Goal: Check status: Check status

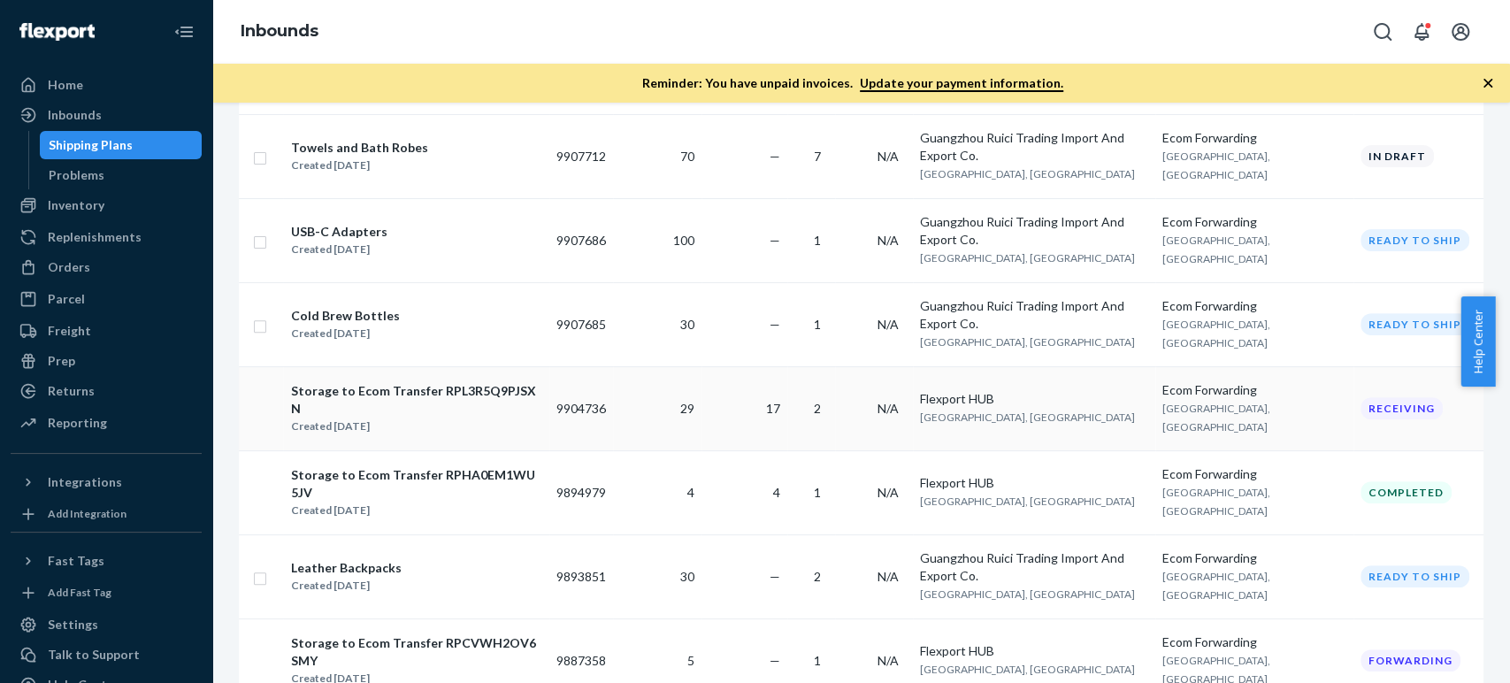
scroll to position [393, 0]
click at [48, 265] on div "Orders" at bounding box center [69, 267] width 42 height 18
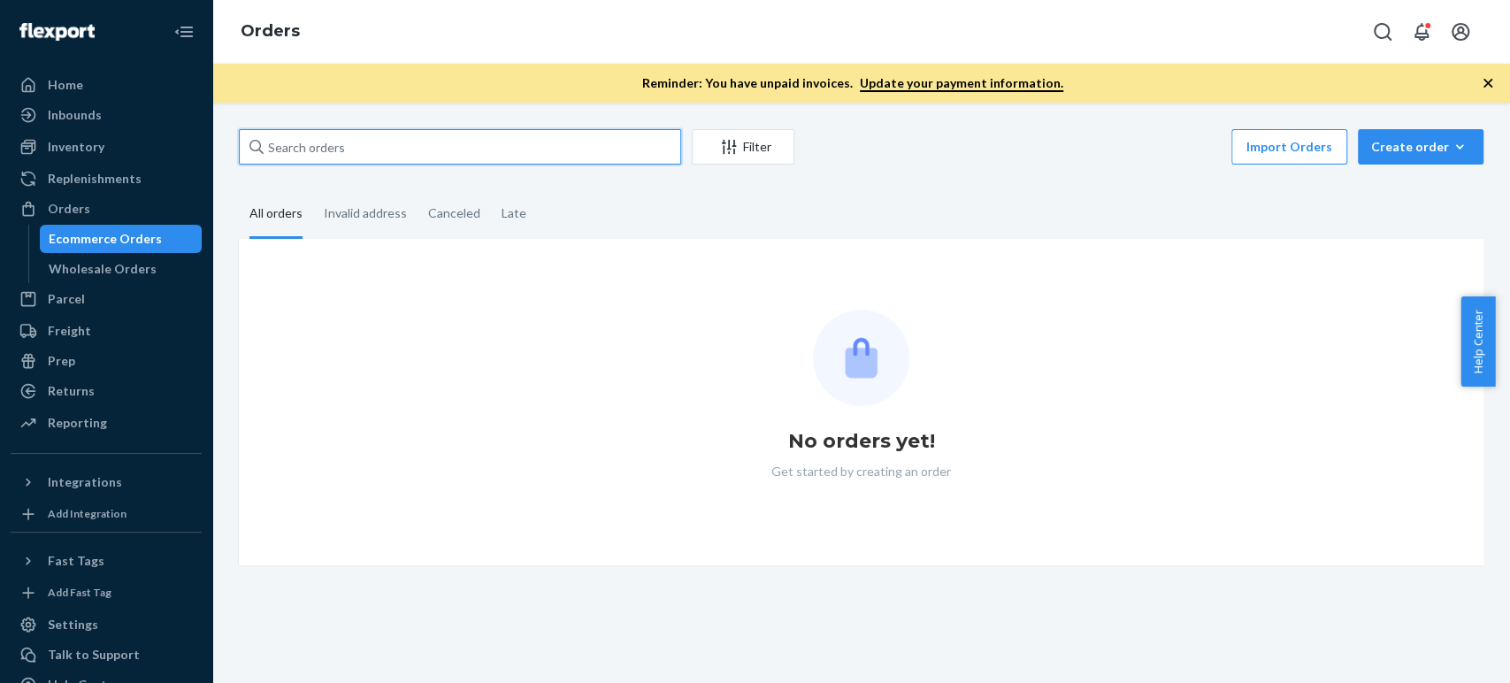
click at [452, 163] on input "text" at bounding box center [460, 146] width 442 height 35
paste input "Table Lamp"
type input "Table Lamp"
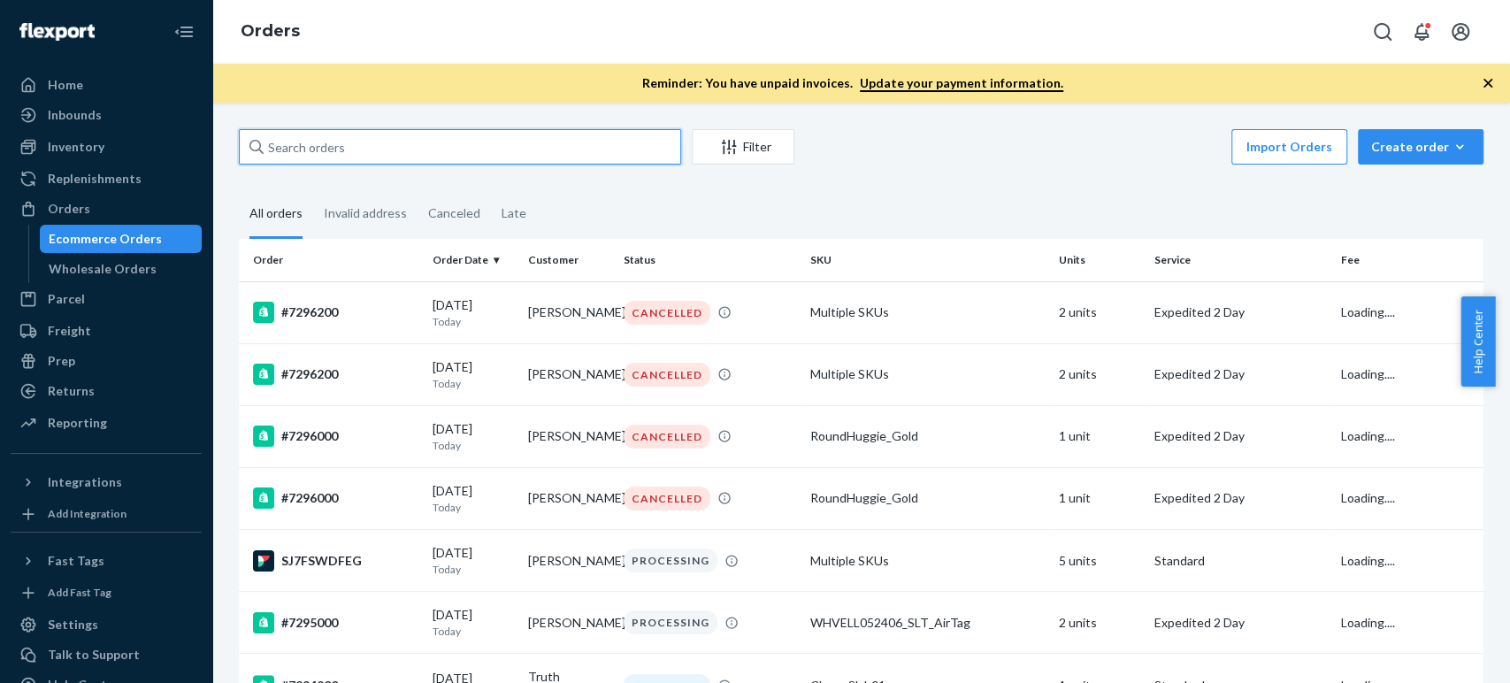
paste input "7206000"
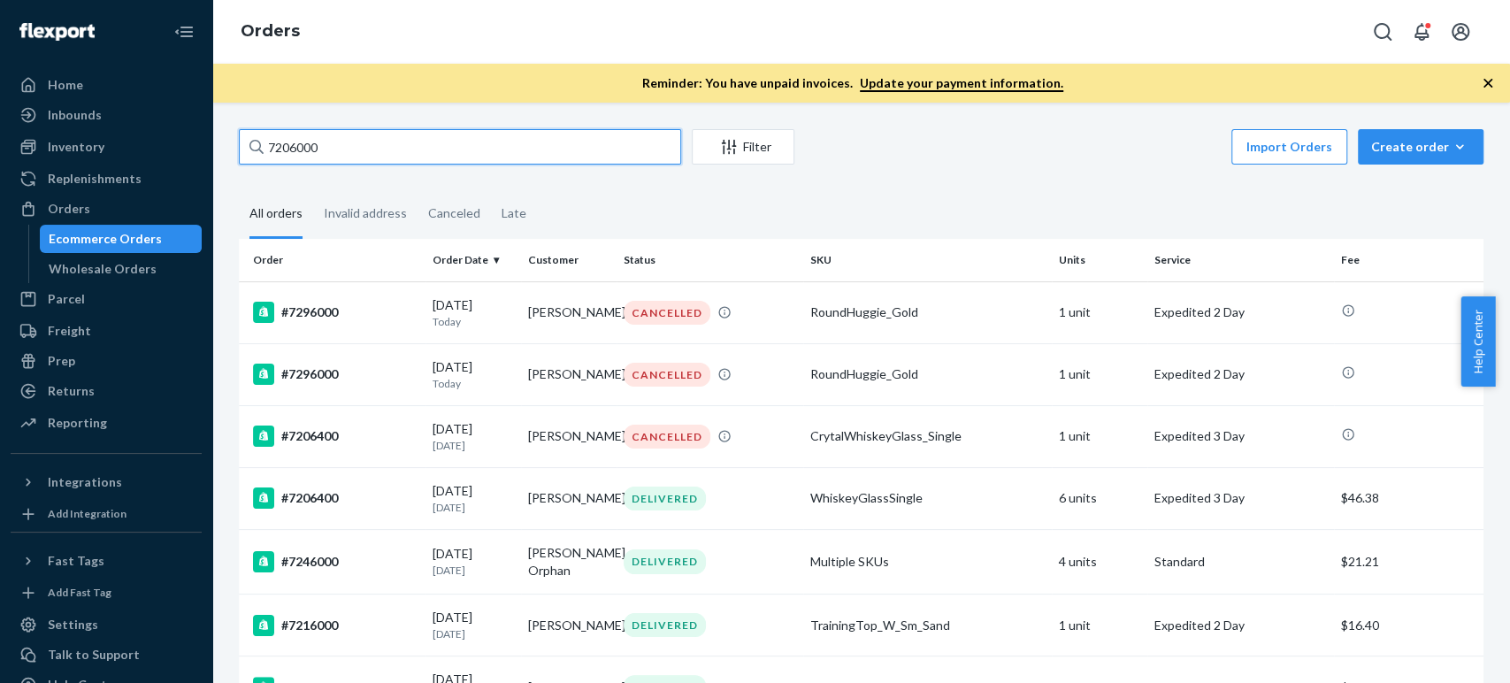
type input "7206000"
click at [412, 140] on input "7206000" at bounding box center [460, 146] width 442 height 35
drag, startPoint x: 332, startPoint y: 141, endPoint x: 240, endPoint y: 146, distance: 92.1
click at [240, 146] on input "7206000" at bounding box center [460, 146] width 442 height 35
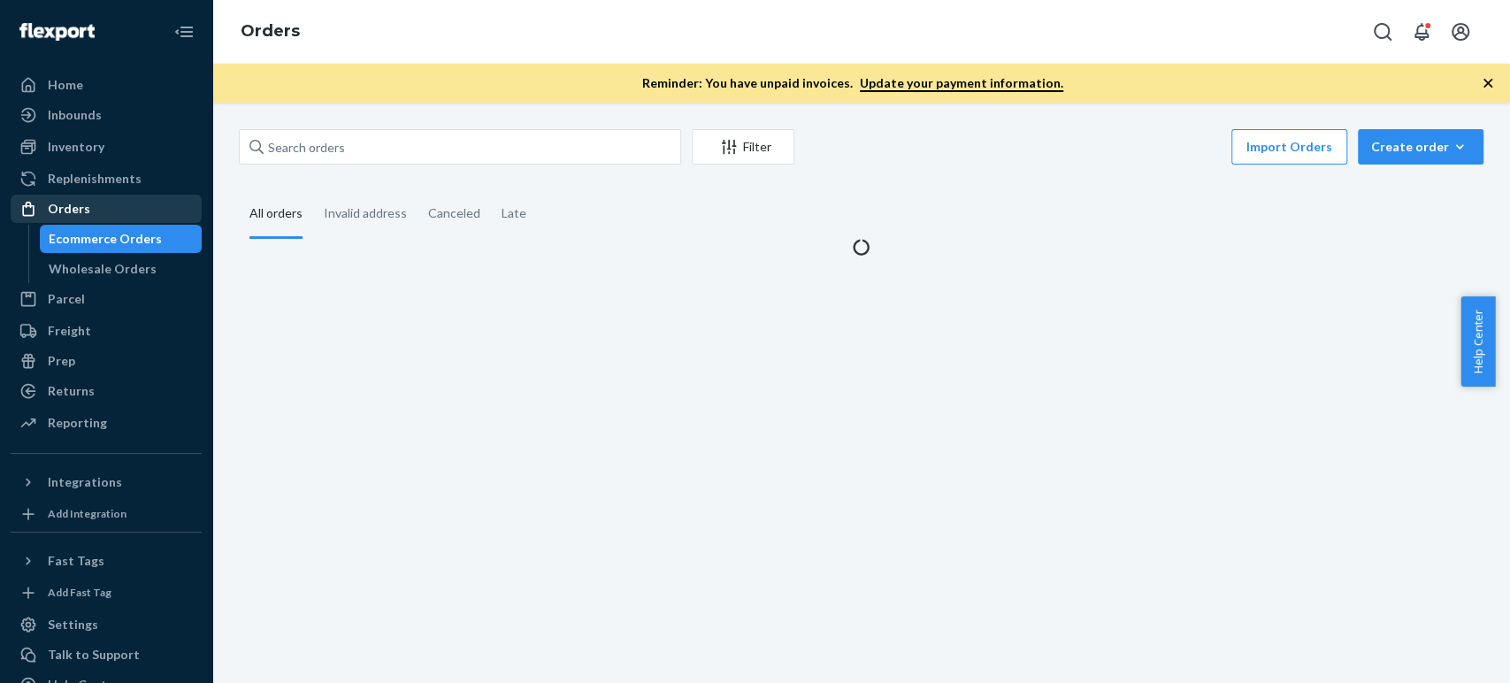
click at [104, 219] on div "Orders" at bounding box center [105, 208] width 187 height 25
click at [85, 210] on div "Orders" at bounding box center [69, 209] width 42 height 18
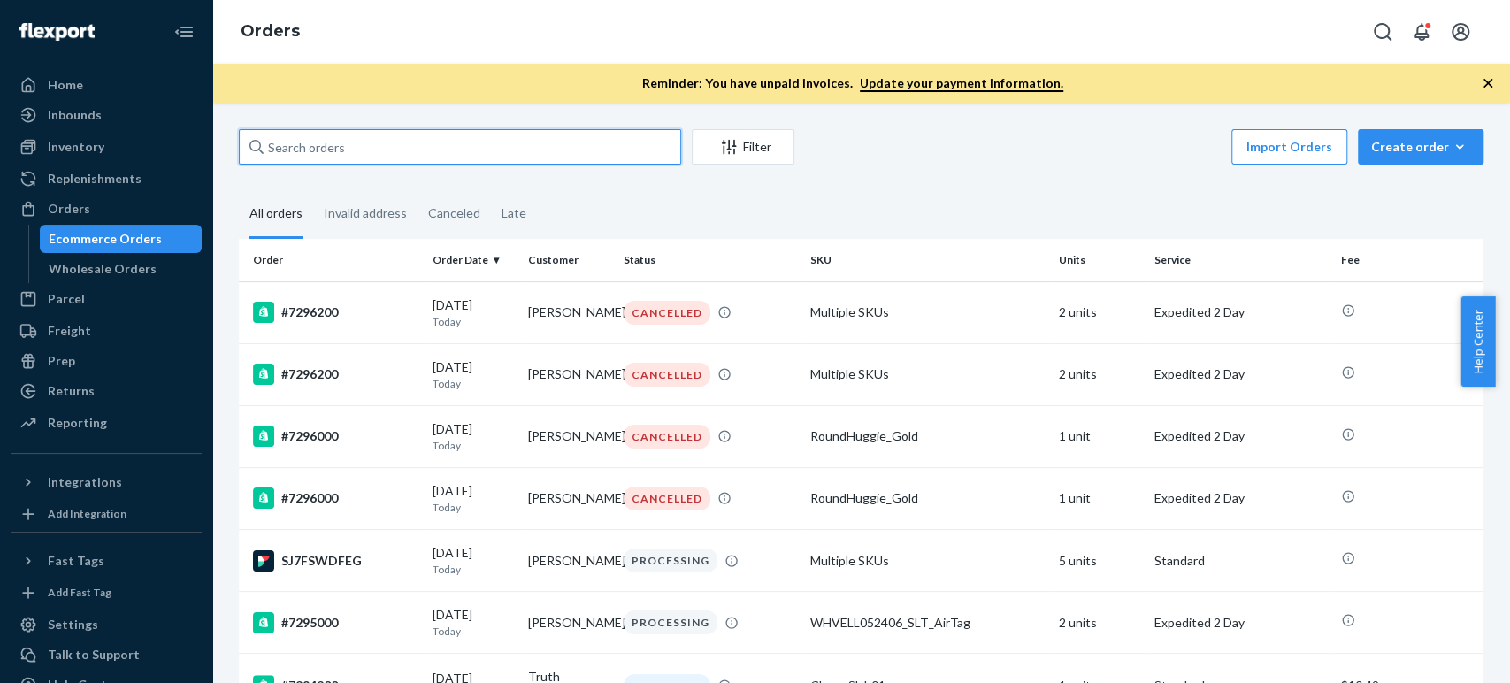
click at [389, 147] on input "text" at bounding box center [460, 146] width 442 height 35
paste input "7206000"
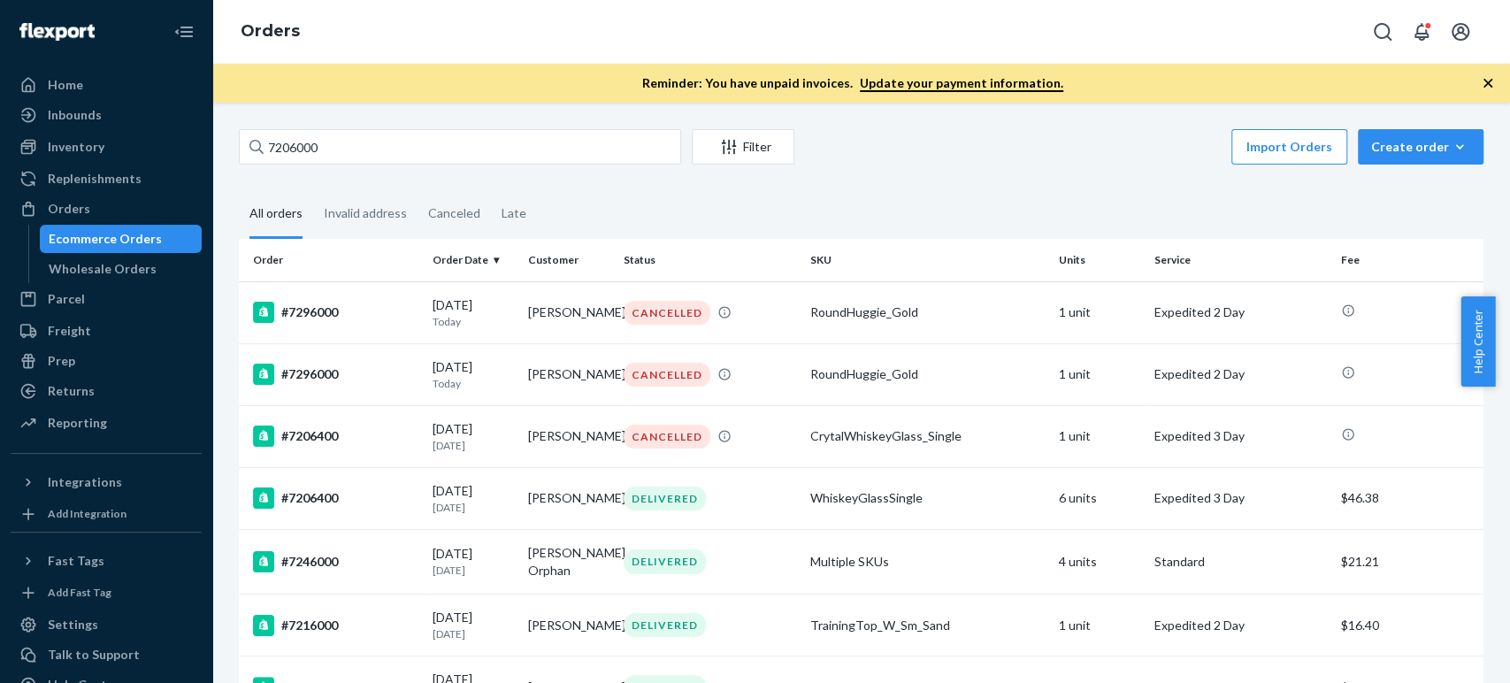
click at [108, 226] on div "Ecommerce Orders" at bounding box center [121, 238] width 159 height 25
click at [327, 150] on input "7206000" at bounding box center [460, 146] width 442 height 35
paste input "[PERSON_NAME]"
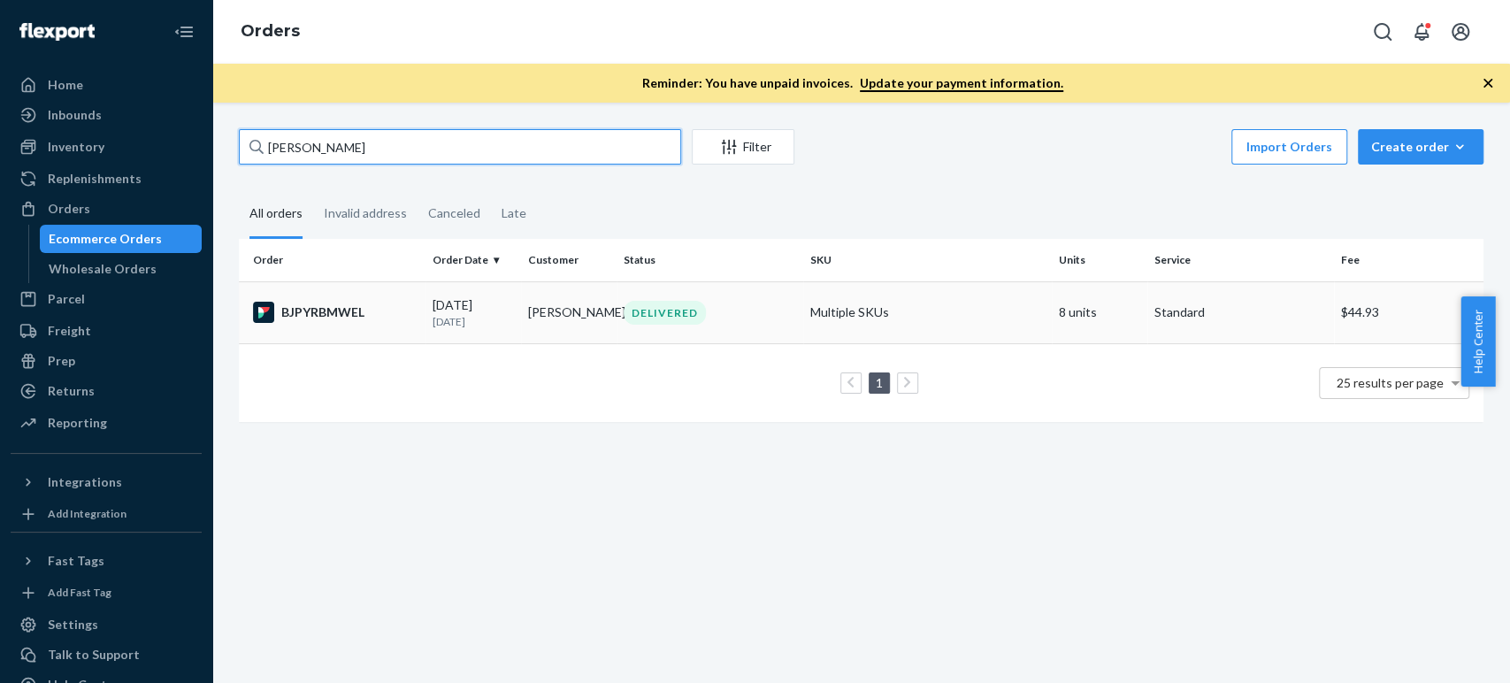
type input "[PERSON_NAME]"
click at [361, 304] on div "BJPYRBMWEL" at bounding box center [335, 312] width 165 height 21
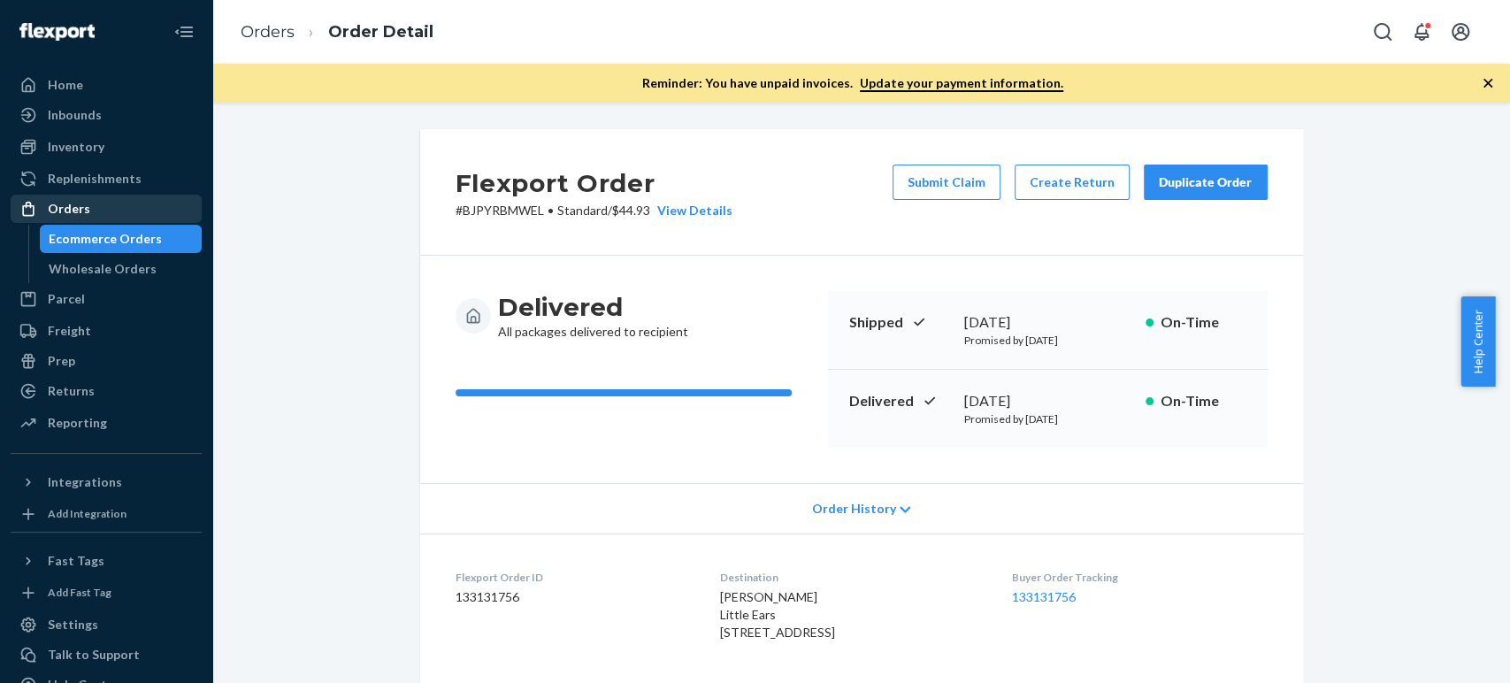
click at [88, 206] on div "Orders" at bounding box center [105, 208] width 187 height 25
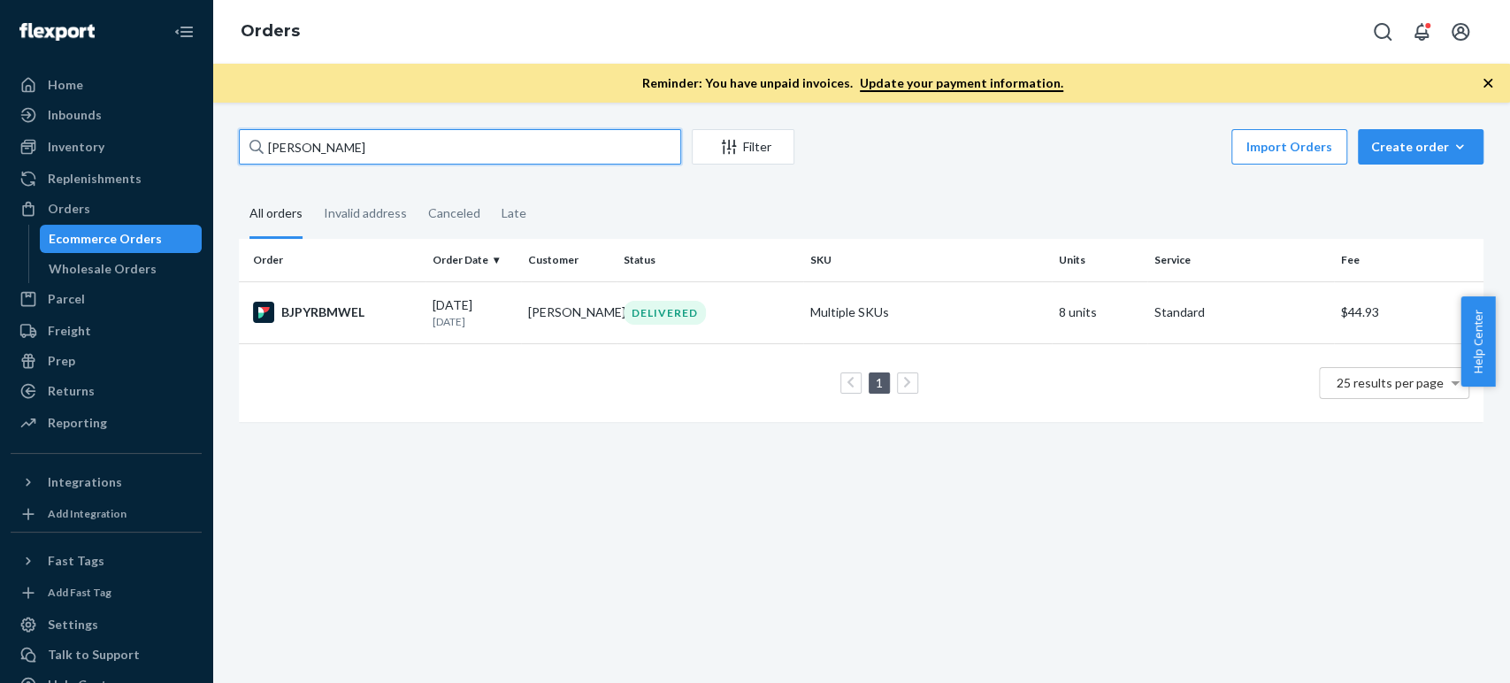
drag, startPoint x: 422, startPoint y: 147, endPoint x: 207, endPoint y: 141, distance: 215.0
click at [207, 141] on div "Home Inbounds Shipping Plans Problems Inventory Products Replenishments Orders …" at bounding box center [755, 341] width 1510 height 683
paste input "7206000"
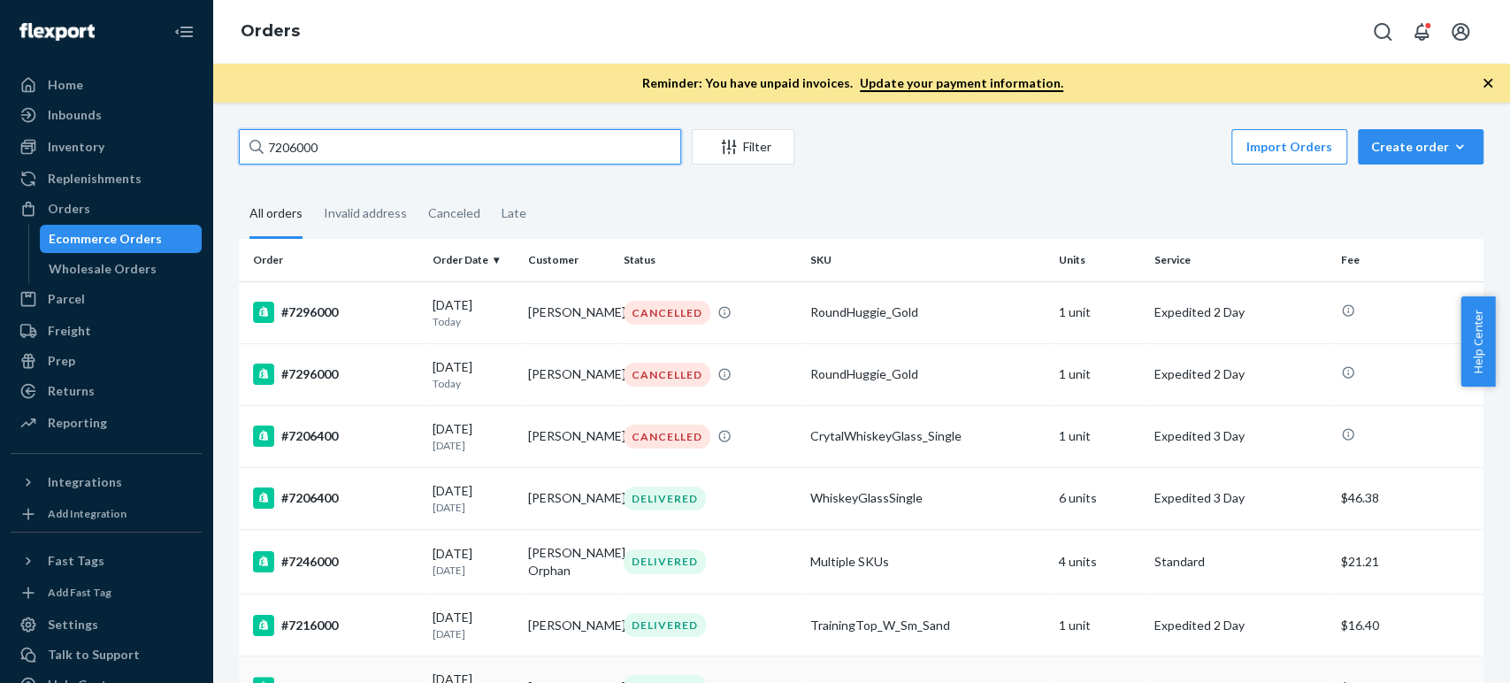
type input "7206000"
